Goal: Browse casually

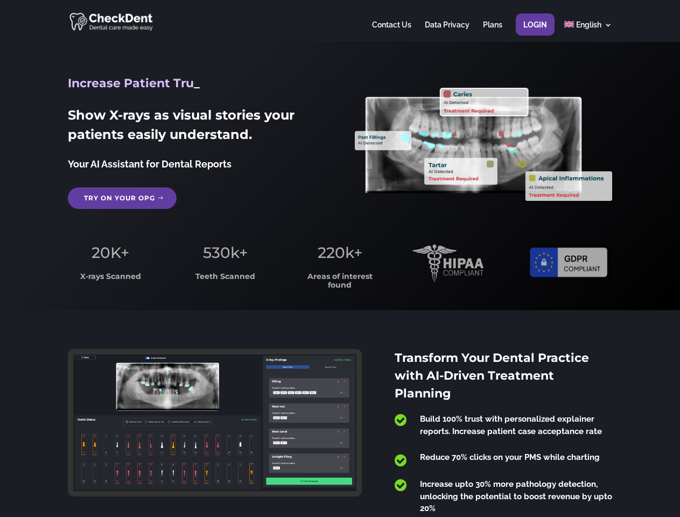
click at [340, 258] on span "220k+" at bounding box center [340, 252] width 45 height 18
click at [340, 21] on div at bounding box center [340, 21] width 544 height 42
click at [340, 258] on span "220k+" at bounding box center [340, 252] width 45 height 18
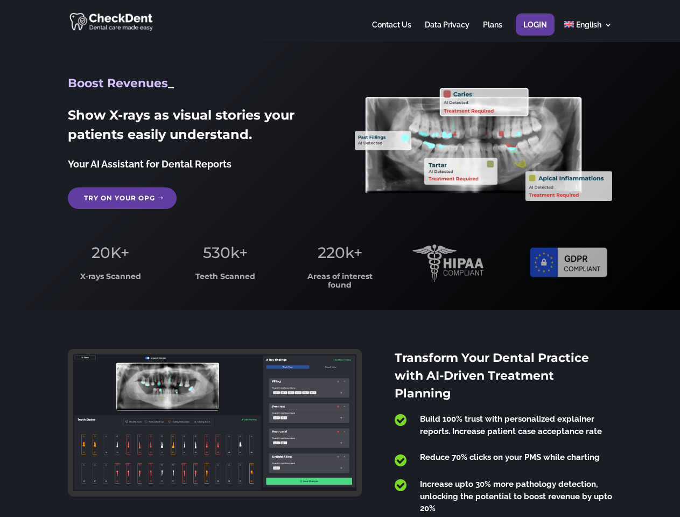
click at [340, 21] on div at bounding box center [340, 21] width 544 height 42
